Goal: Book appointment/travel/reservation

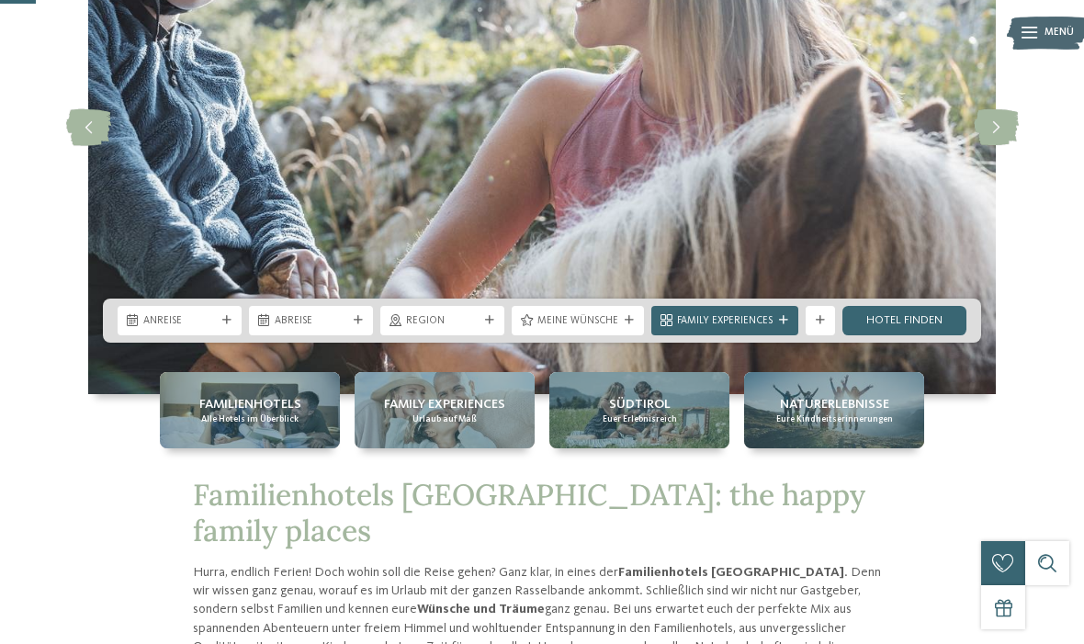
scroll to position [214, 0]
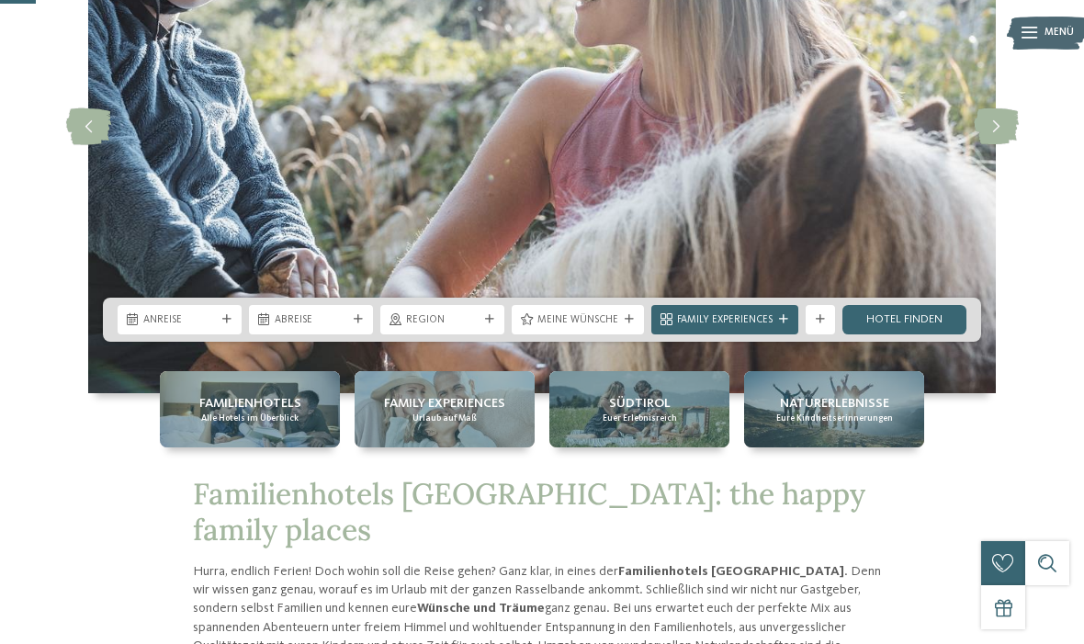
click at [233, 335] on div "Anreise" at bounding box center [180, 319] width 124 height 29
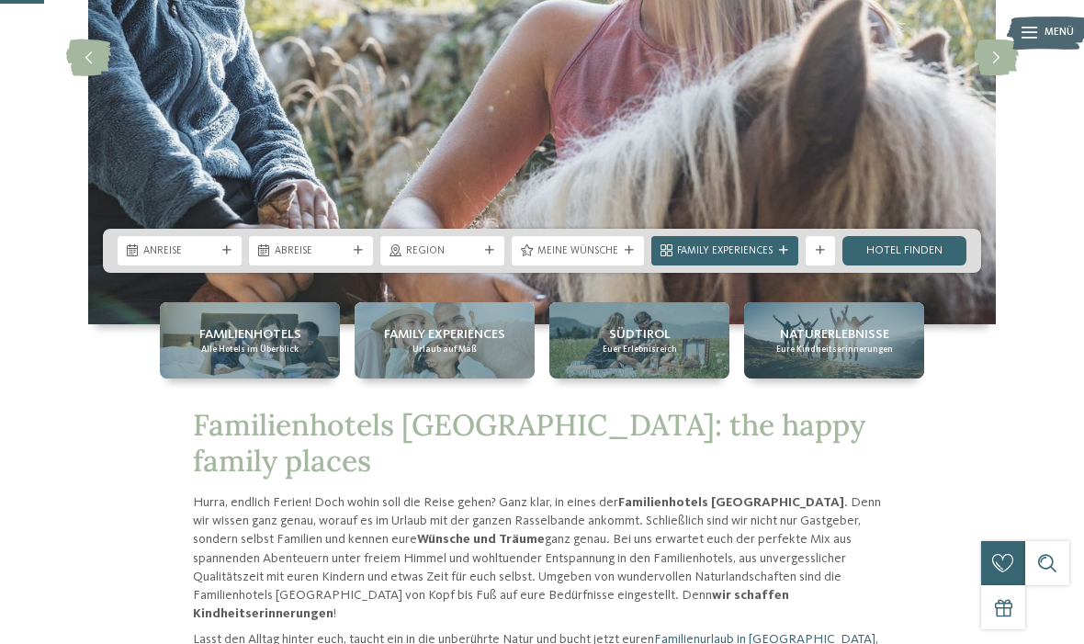
scroll to position [284, 0]
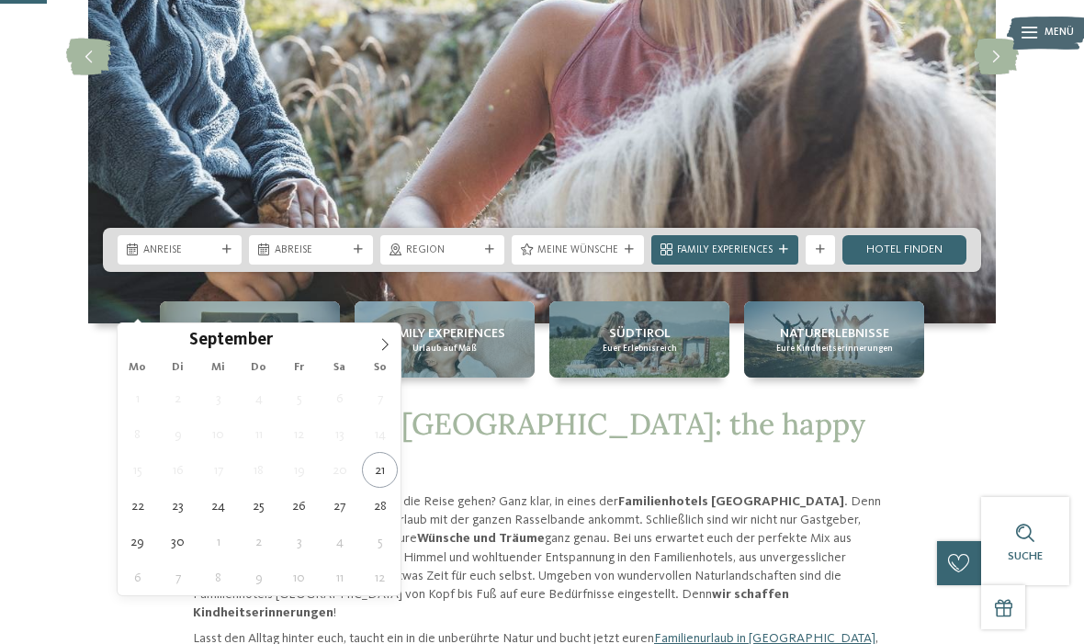
type div "28.09.2025"
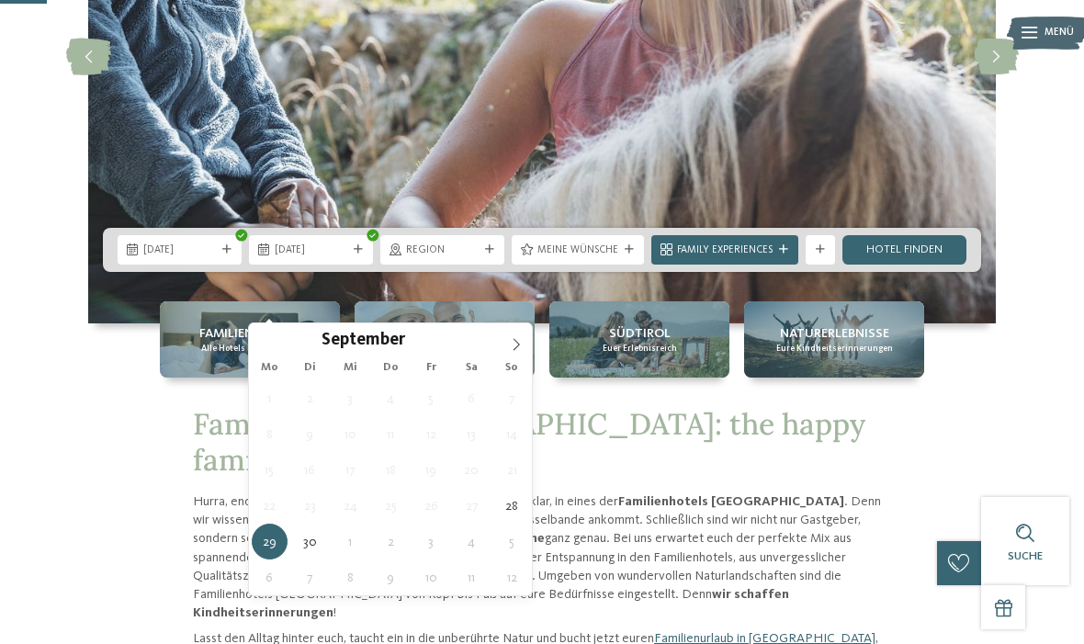
type div "30.09.2025"
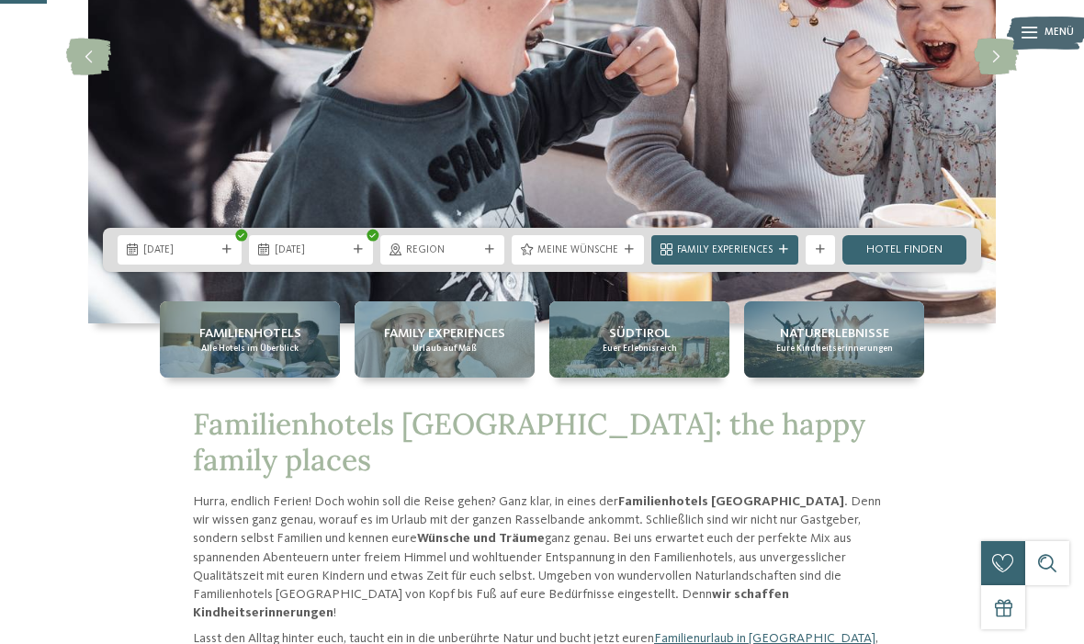
click at [632, 255] on icon at bounding box center [629, 249] width 9 height 9
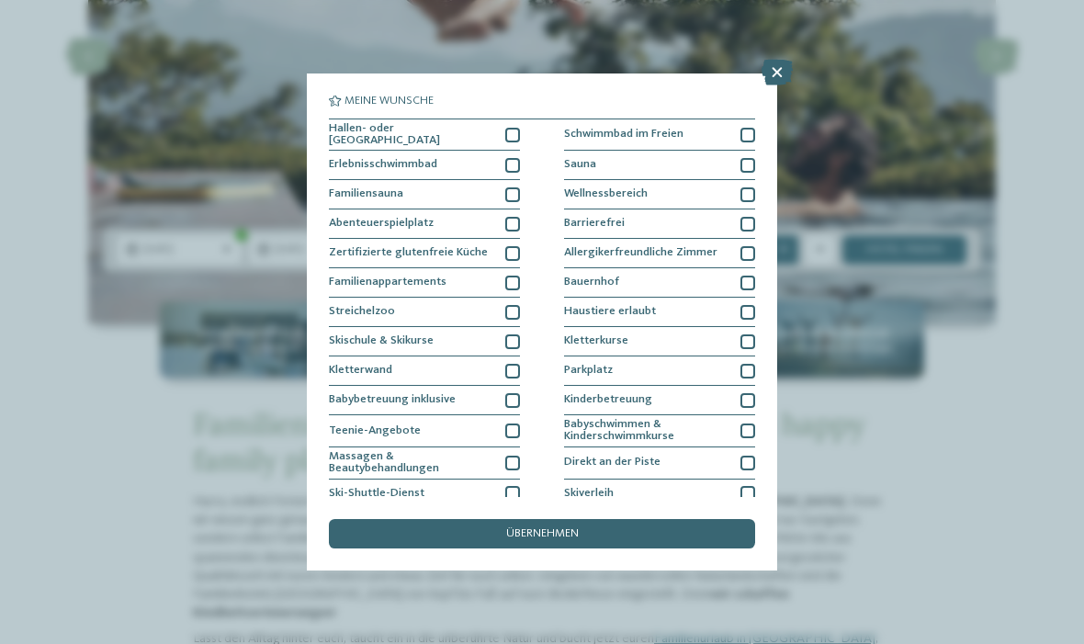
click at [746, 167] on div at bounding box center [748, 165] width 15 height 15
click at [652, 519] on div "übernehmen" at bounding box center [542, 533] width 426 height 29
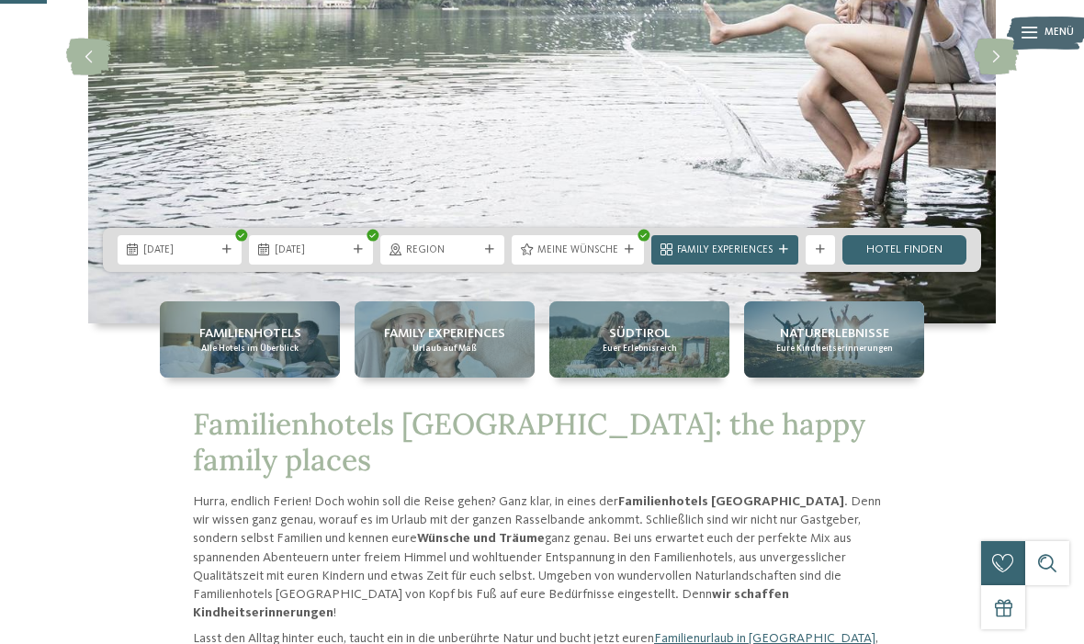
click at [926, 265] on link "Hotel finden" at bounding box center [905, 249] width 124 height 29
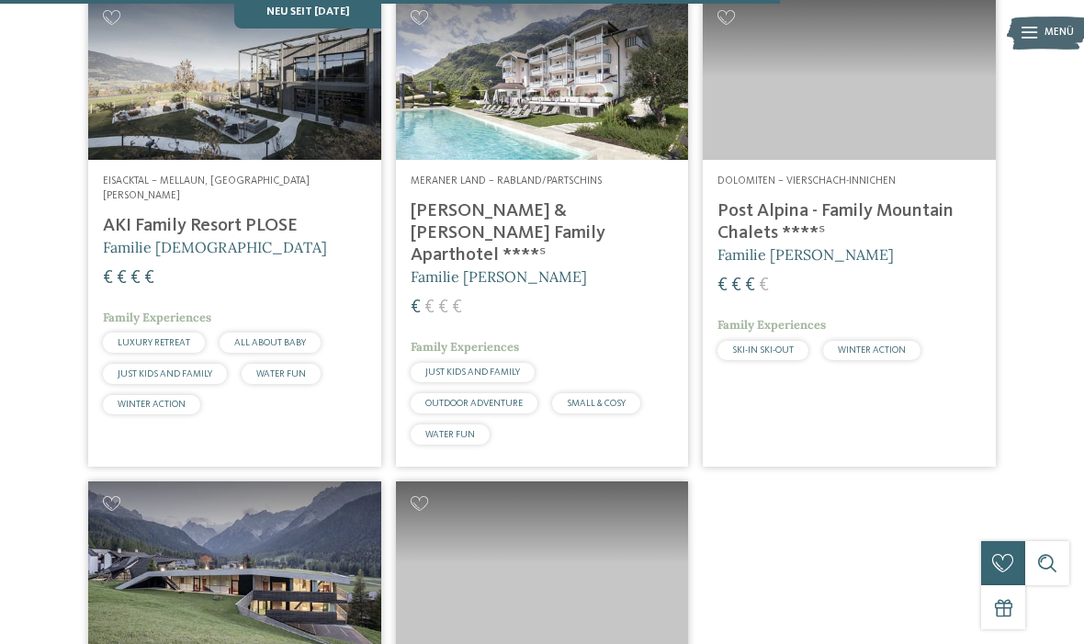
scroll to position [2832, 0]
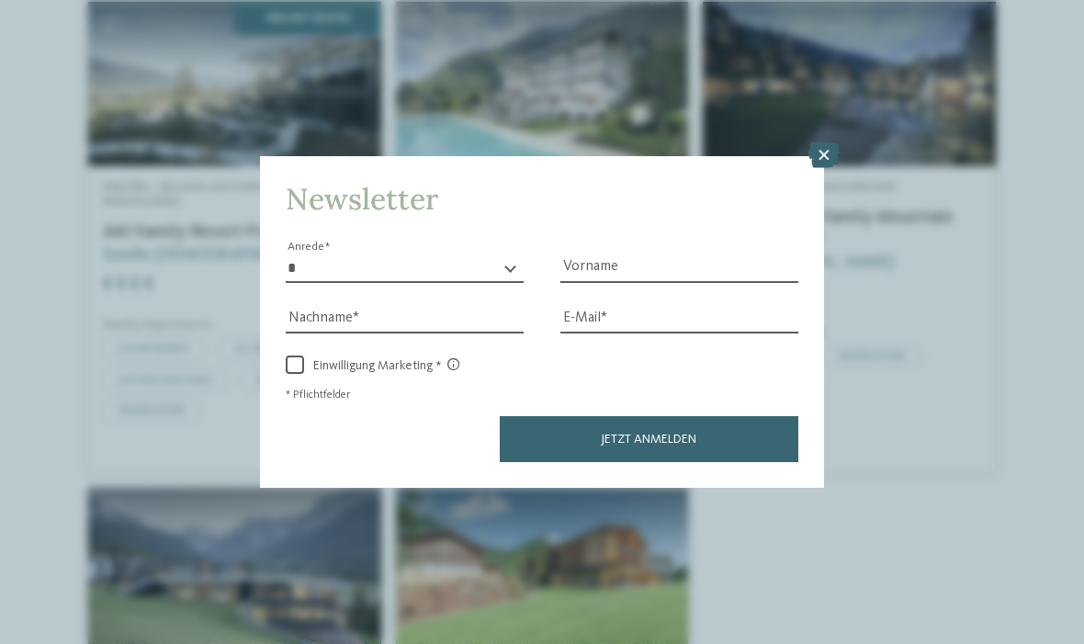
click at [820, 142] on div at bounding box center [824, 156] width 31 height 28
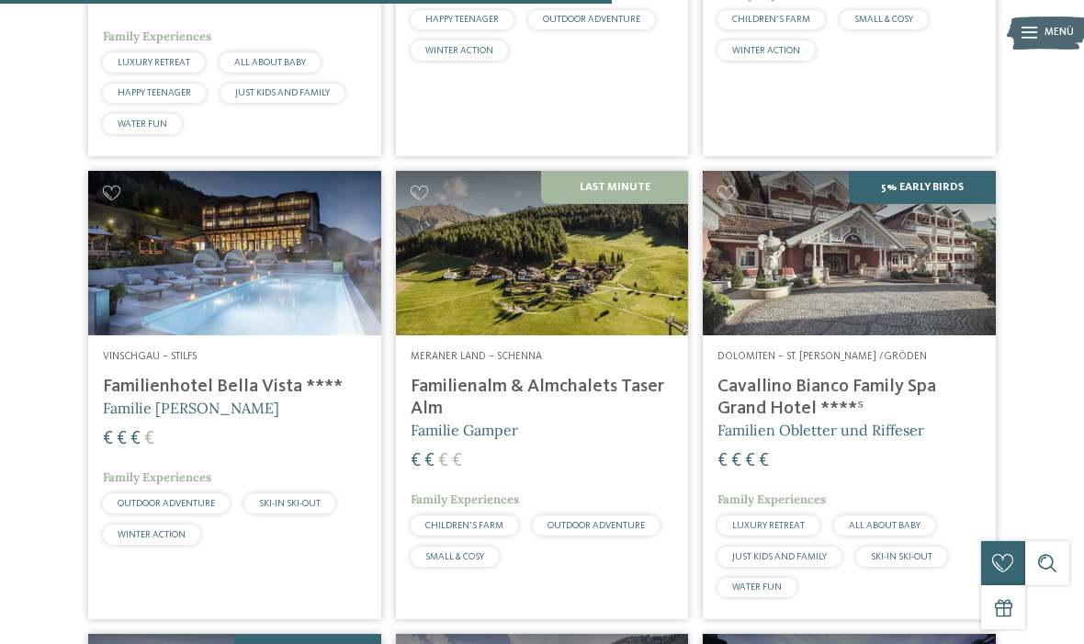
scroll to position [2207, 0]
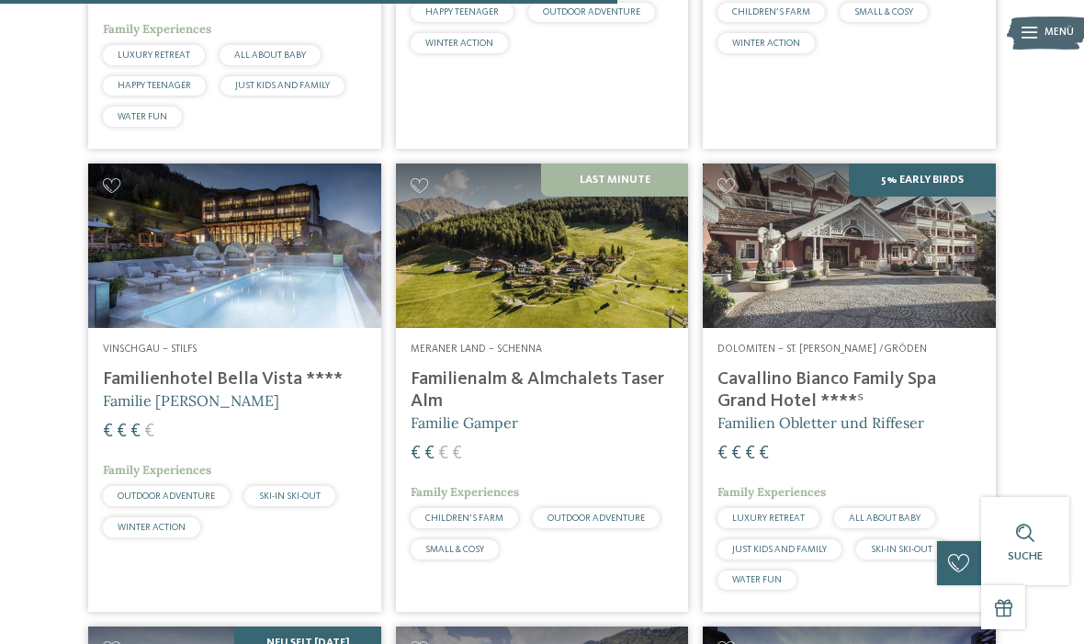
click at [611, 403] on h4 "Familienalm & Almchalets Taser Alm" at bounding box center [543, 391] width 264 height 44
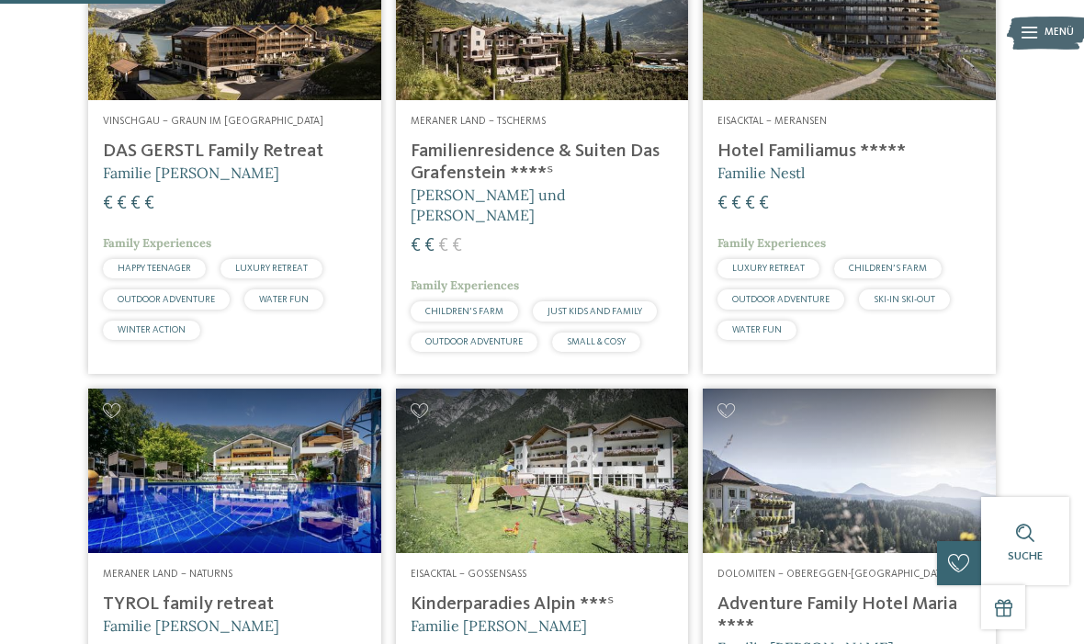
scroll to position [590, 0]
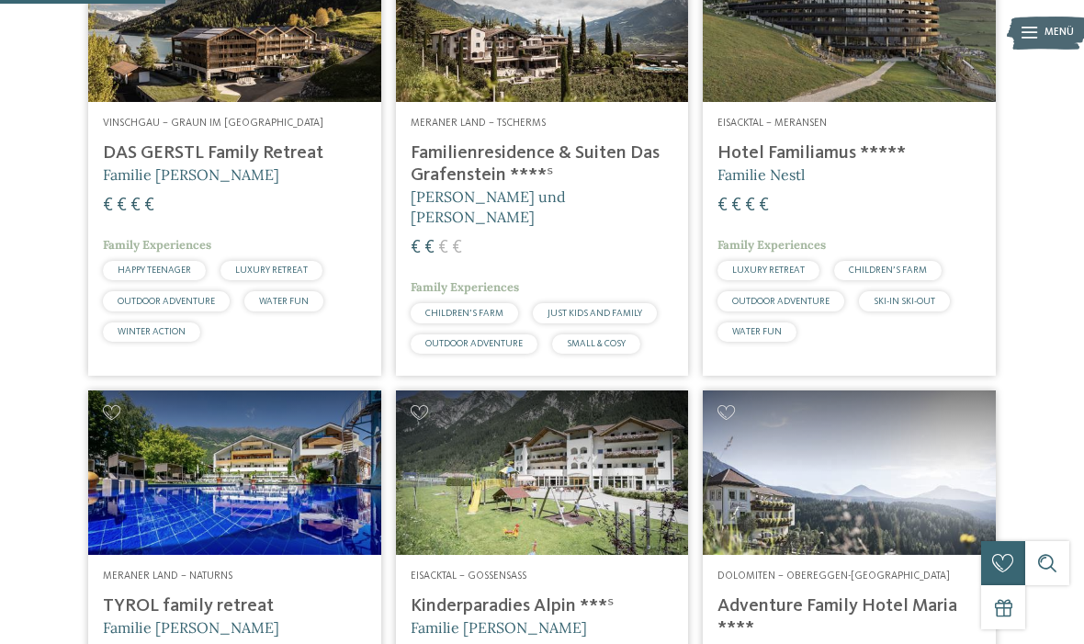
click at [826, 185] on h5 "Familie Nestl" at bounding box center [850, 175] width 264 height 20
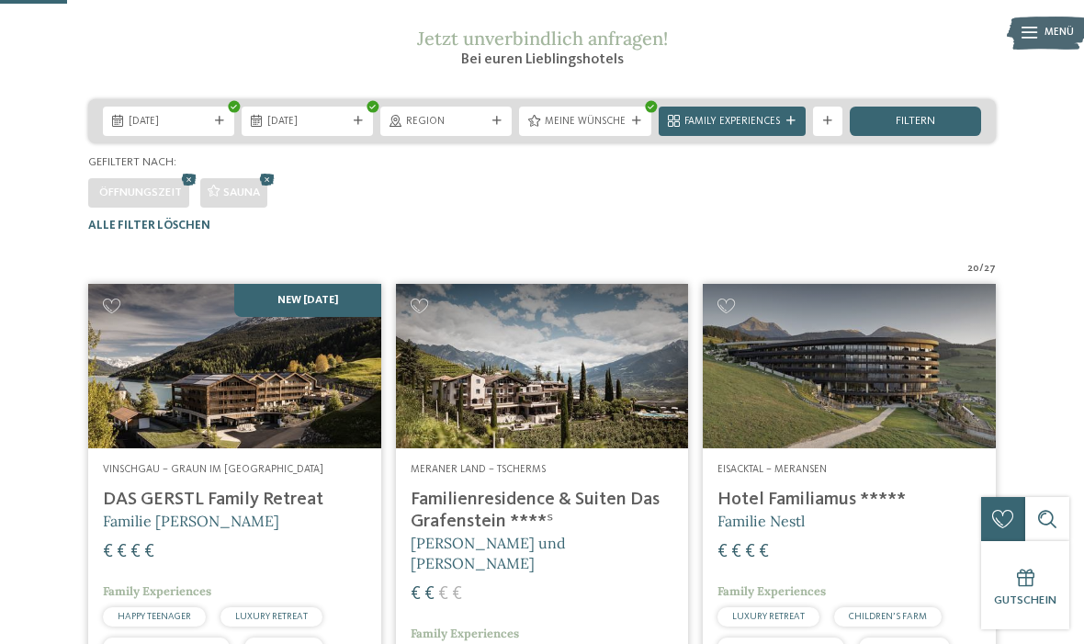
scroll to position [240, 0]
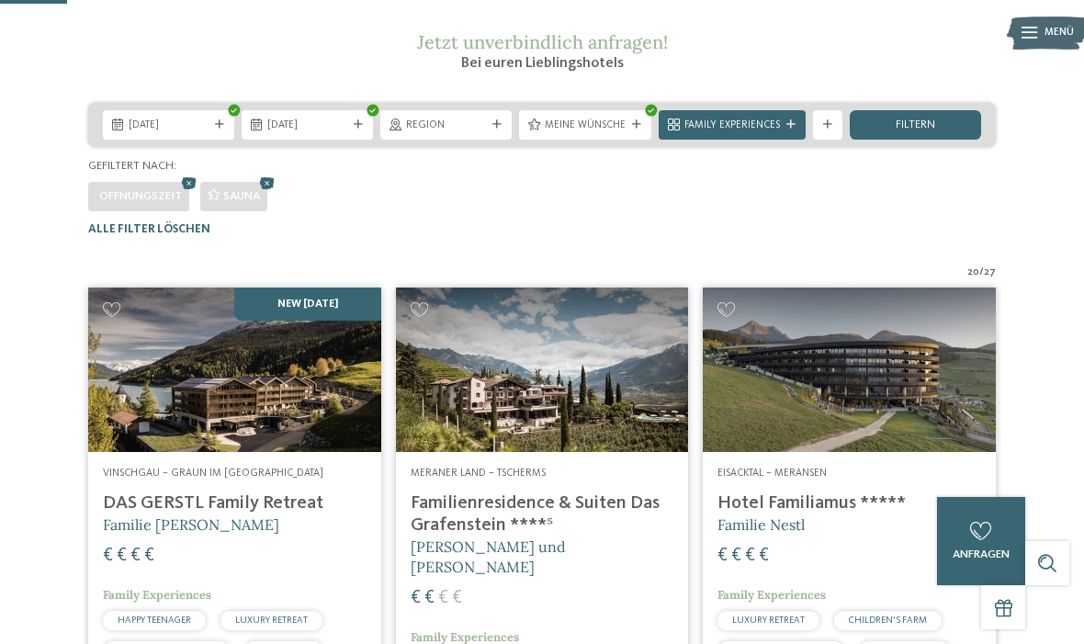
click at [630, 130] on div at bounding box center [637, 124] width 15 height 9
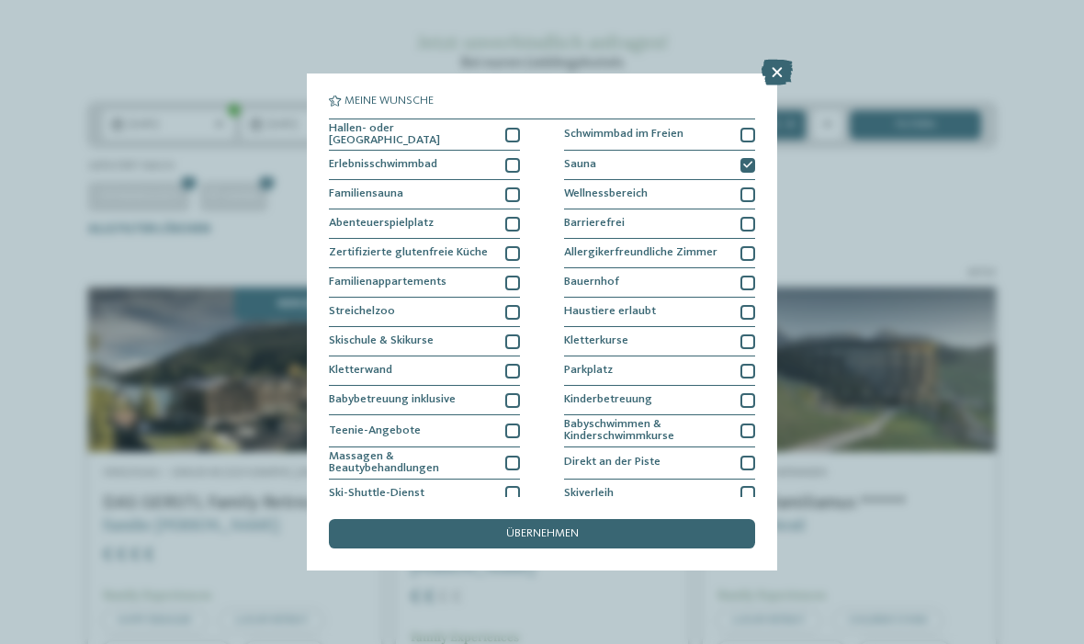
click at [771, 61] on icon at bounding box center [777, 73] width 31 height 26
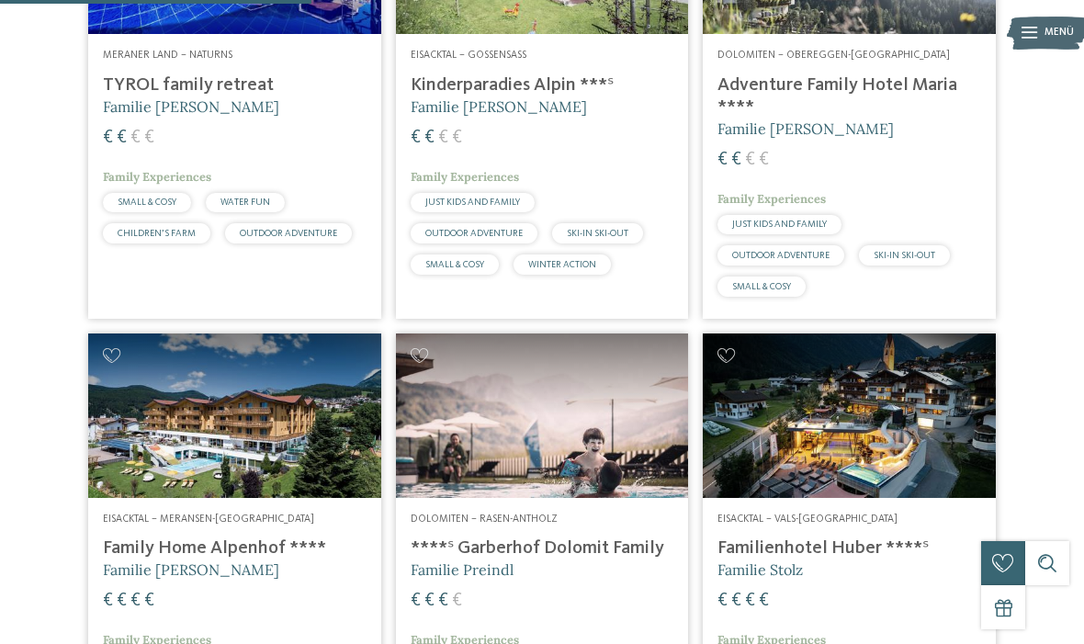
scroll to position [1115, 0]
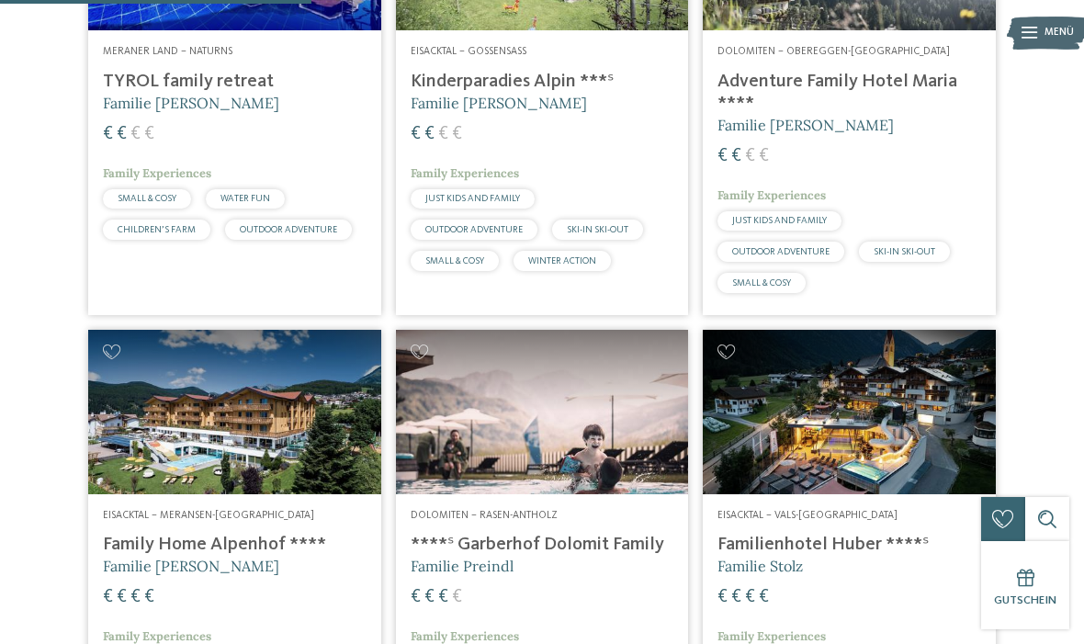
click at [538, 93] on h4 "Kinderparadies Alpin ***ˢ" at bounding box center [543, 82] width 264 height 22
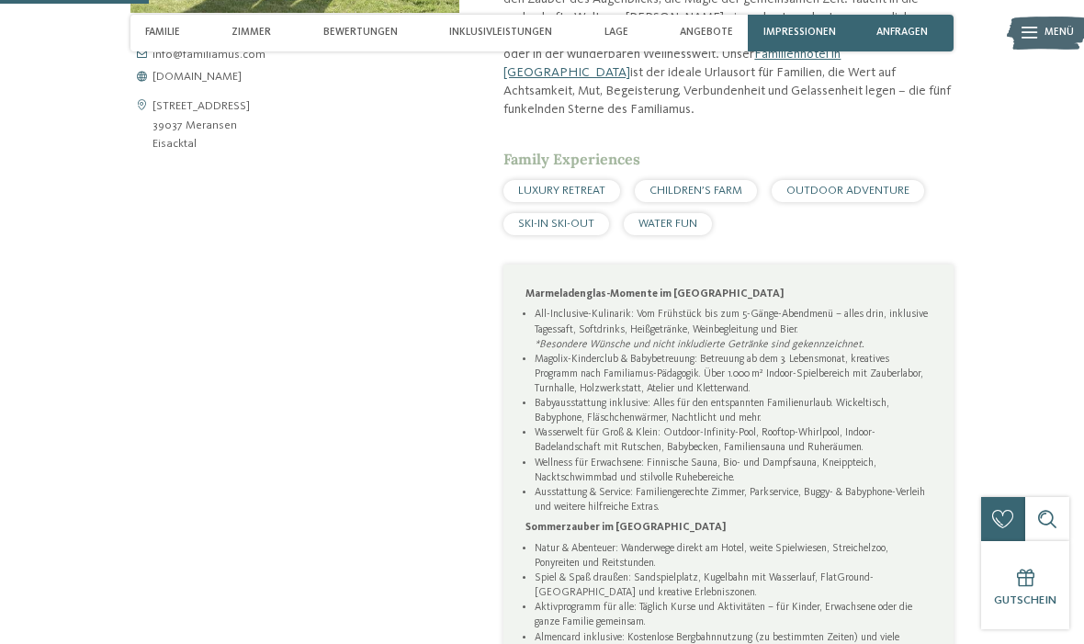
scroll to position [738, 0]
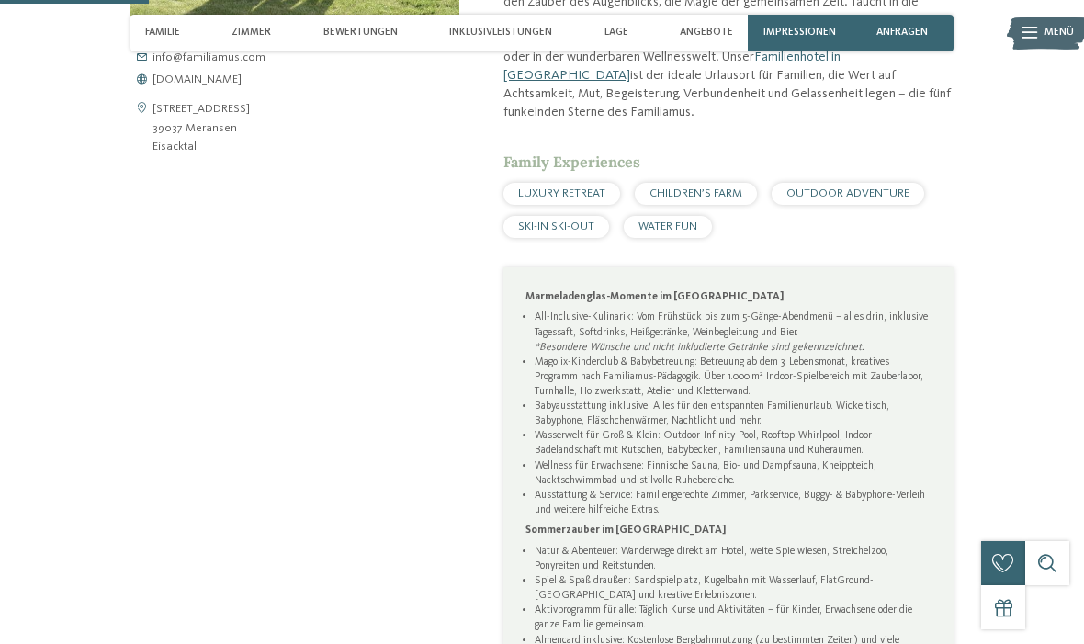
click at [628, 33] on span "Lage" at bounding box center [617, 33] width 24 height 12
click at [628, 35] on span "Lage" at bounding box center [617, 33] width 24 height 12
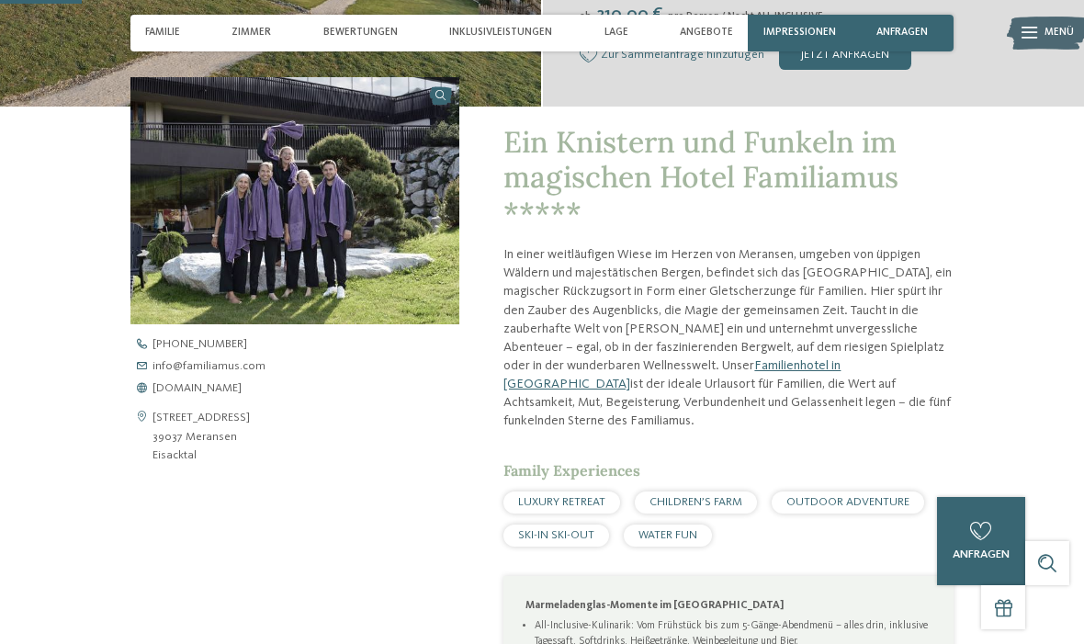
scroll to position [403, 0]
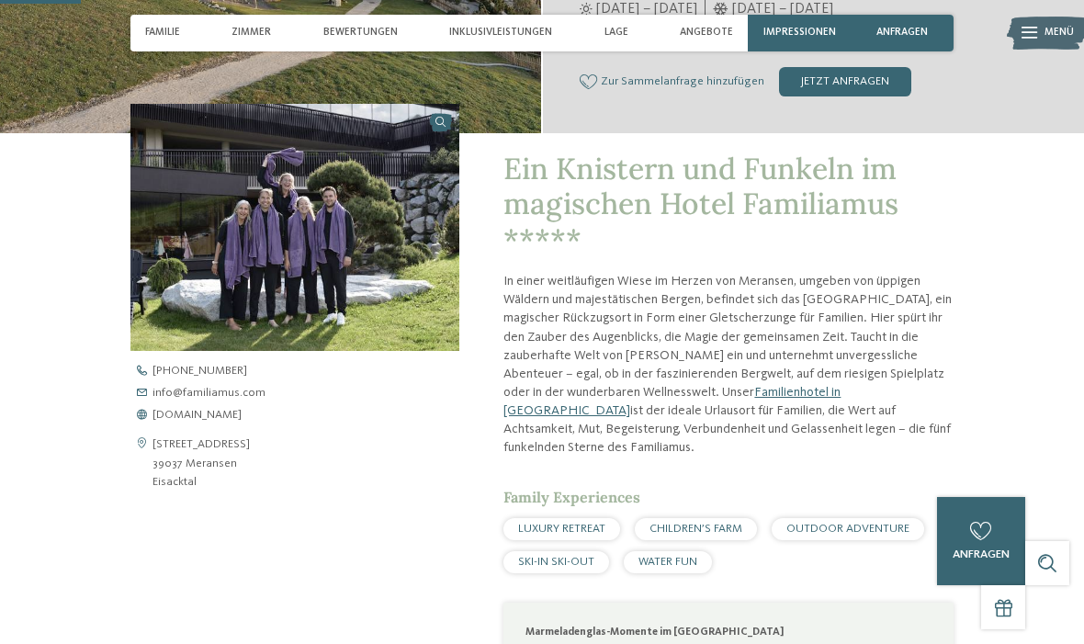
click at [611, 36] on span "Lage" at bounding box center [617, 33] width 24 height 12
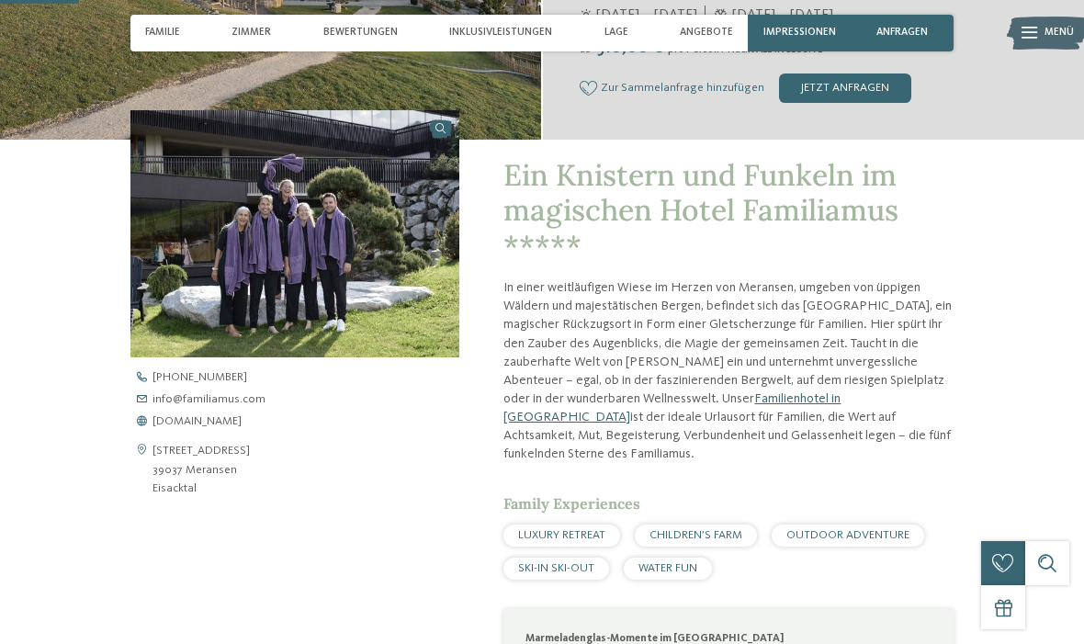
scroll to position [401, 0]
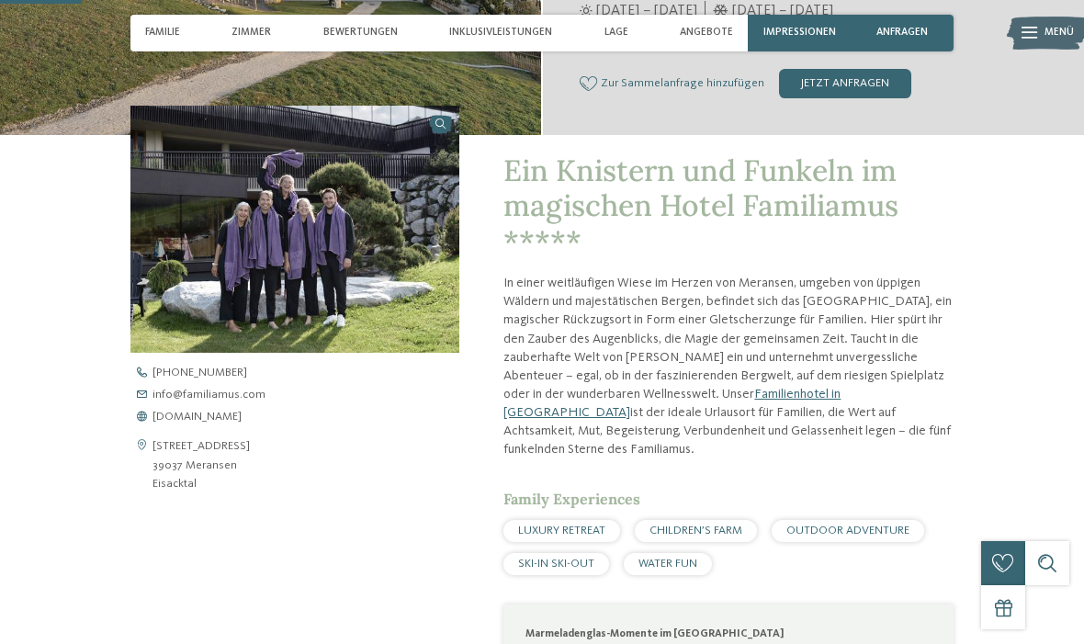
click at [613, 38] on span "Lage" at bounding box center [617, 33] width 24 height 12
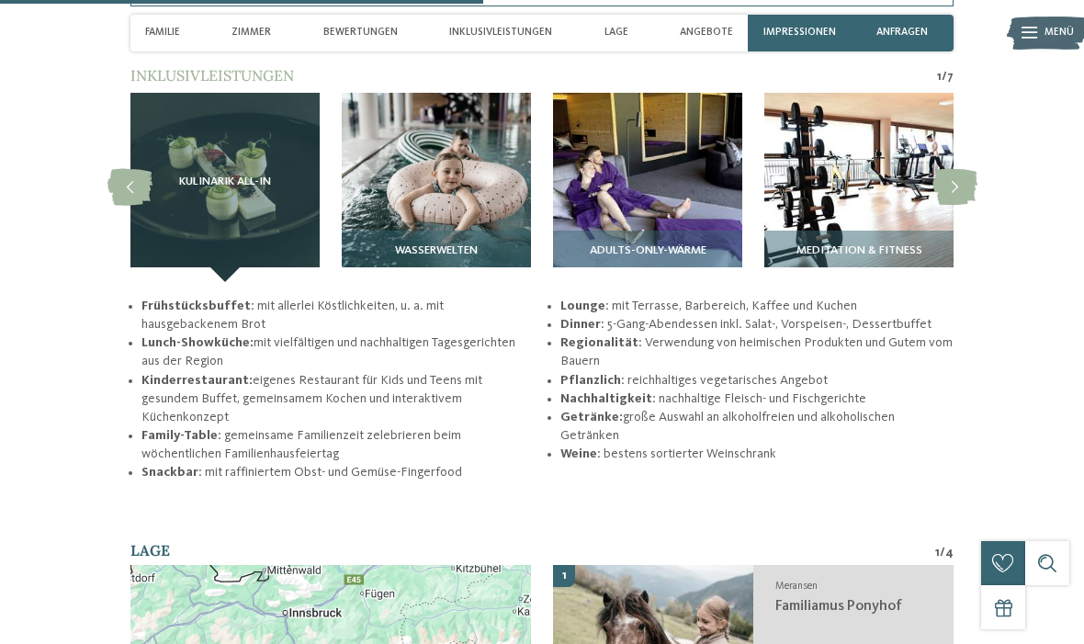
scroll to position [2411, 0]
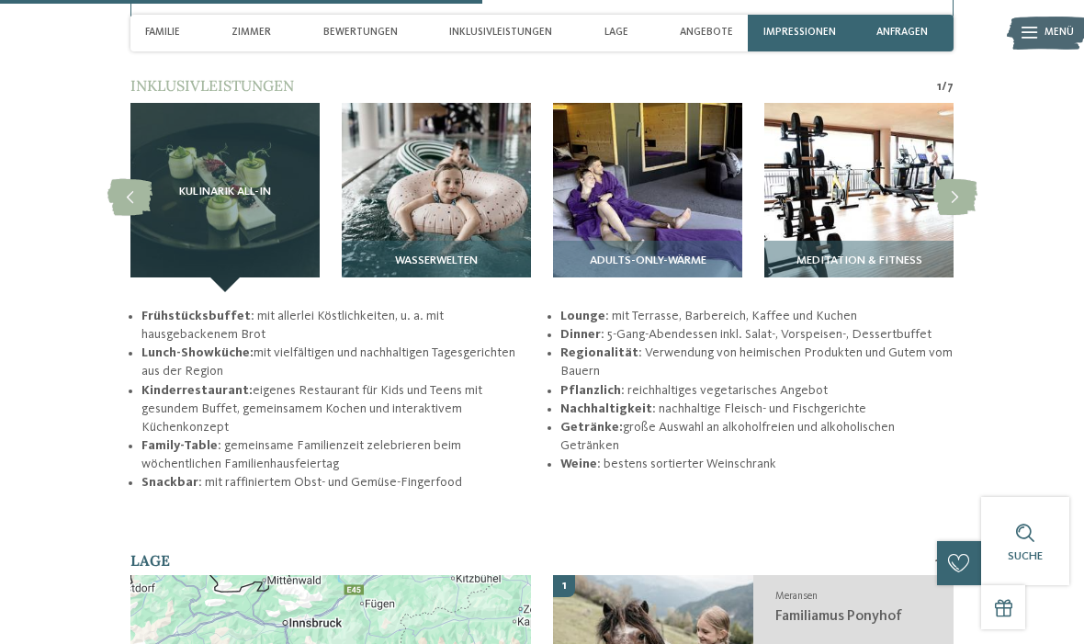
click at [694, 180] on img at bounding box center [647, 197] width 189 height 189
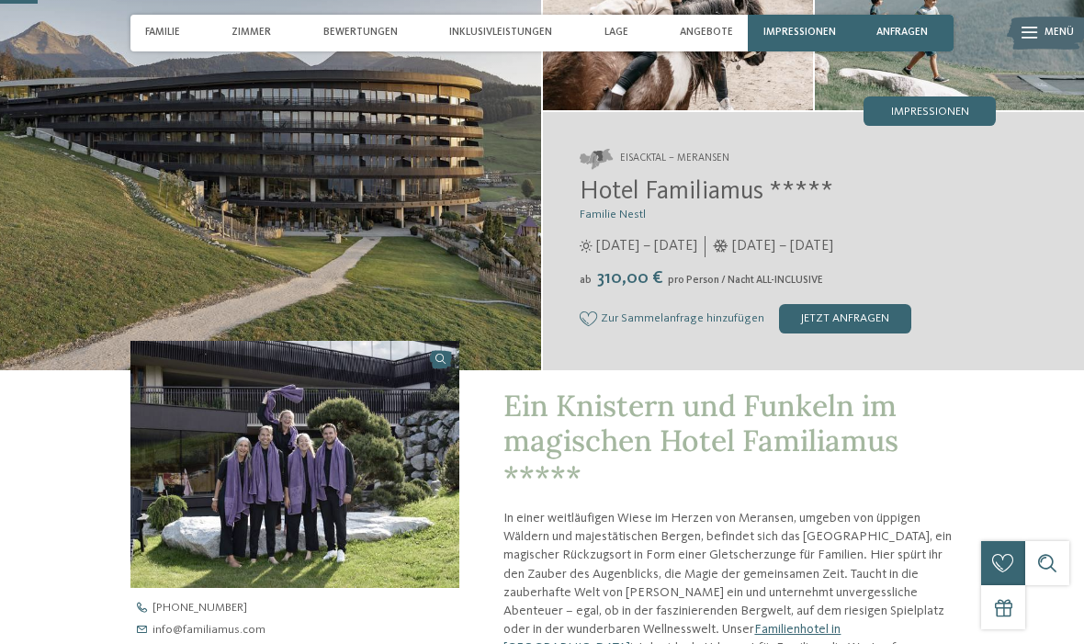
scroll to position [135, 0]
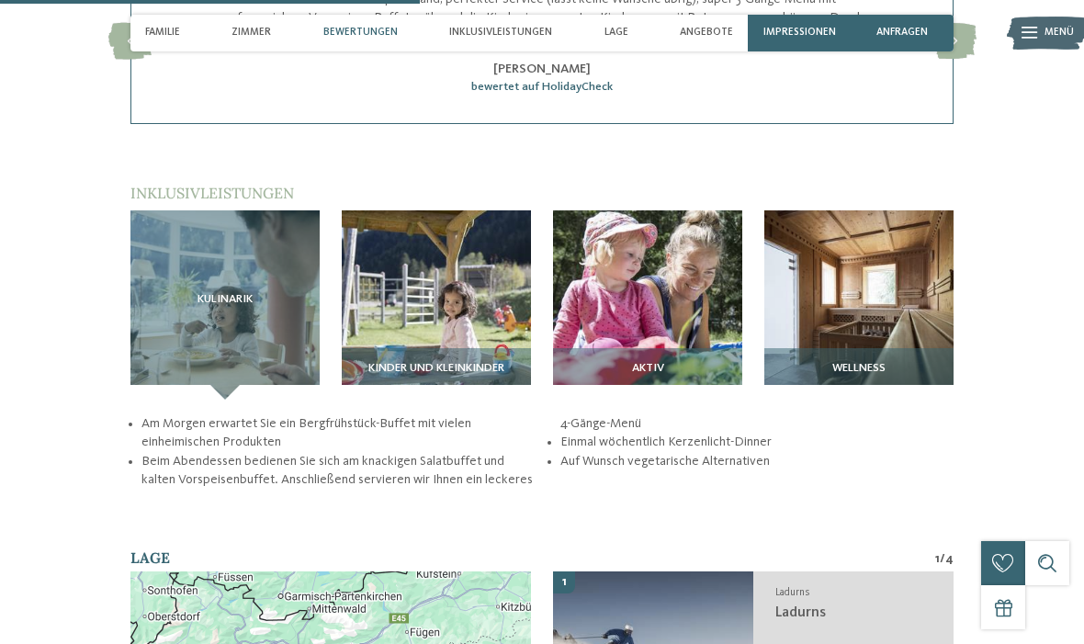
scroll to position [1931, 0]
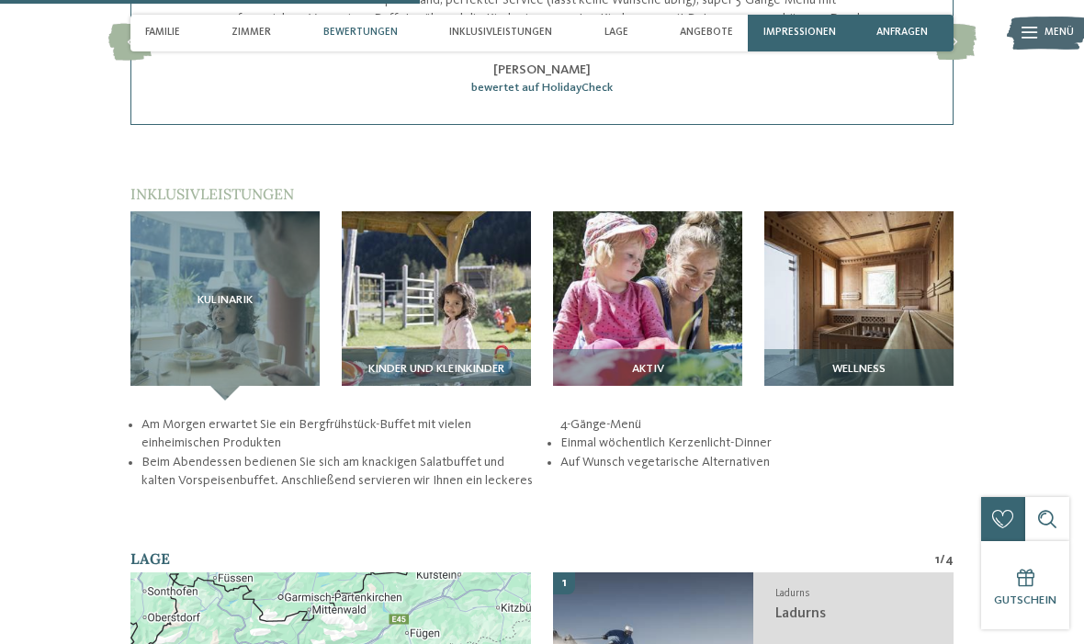
click at [886, 285] on img at bounding box center [859, 305] width 189 height 189
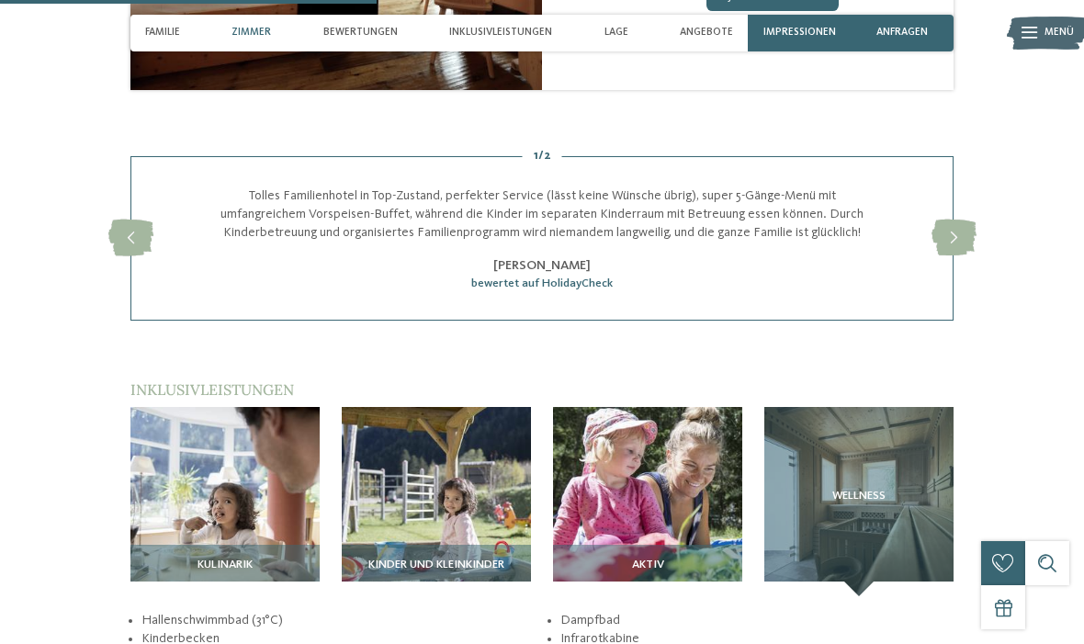
scroll to position [1731, 0]
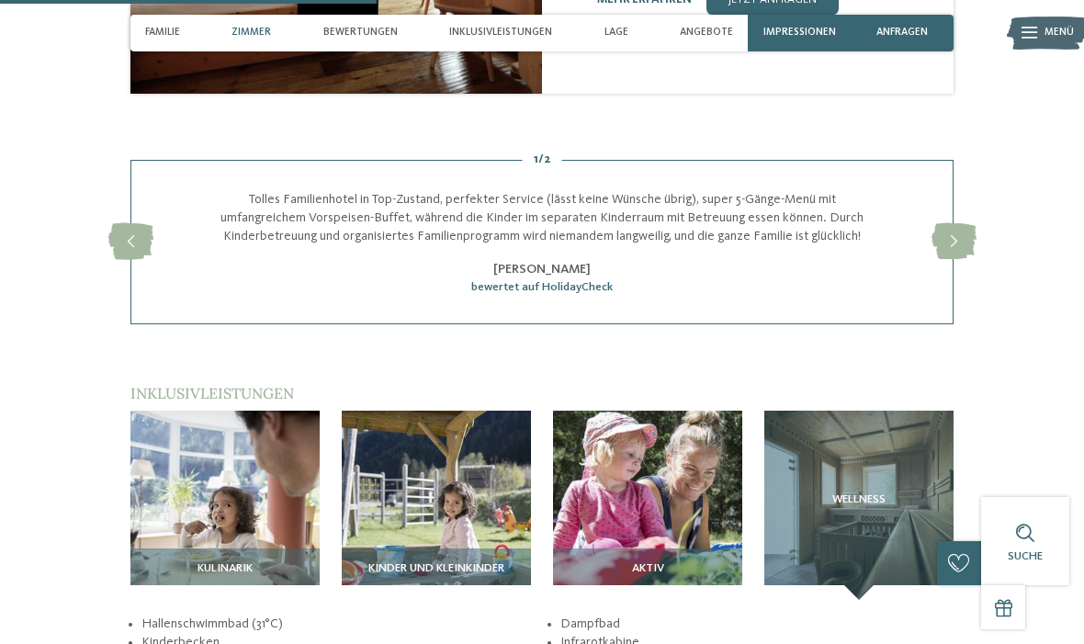
click at [710, 34] on span "Angebote" at bounding box center [706, 33] width 53 height 12
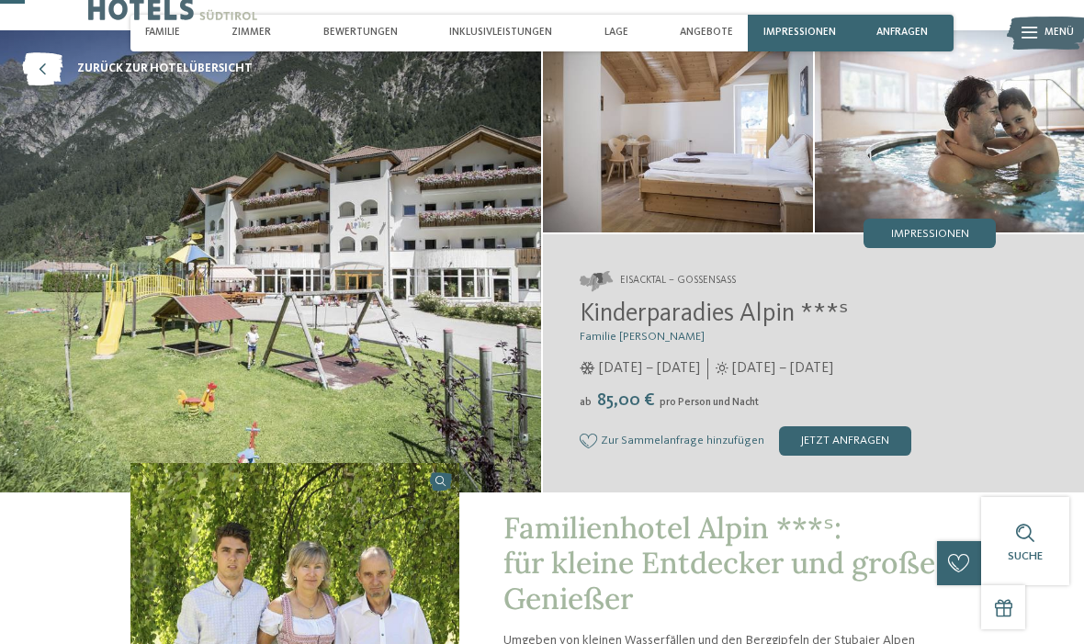
scroll to position [0, 0]
